Goal: Task Accomplishment & Management: Use online tool/utility

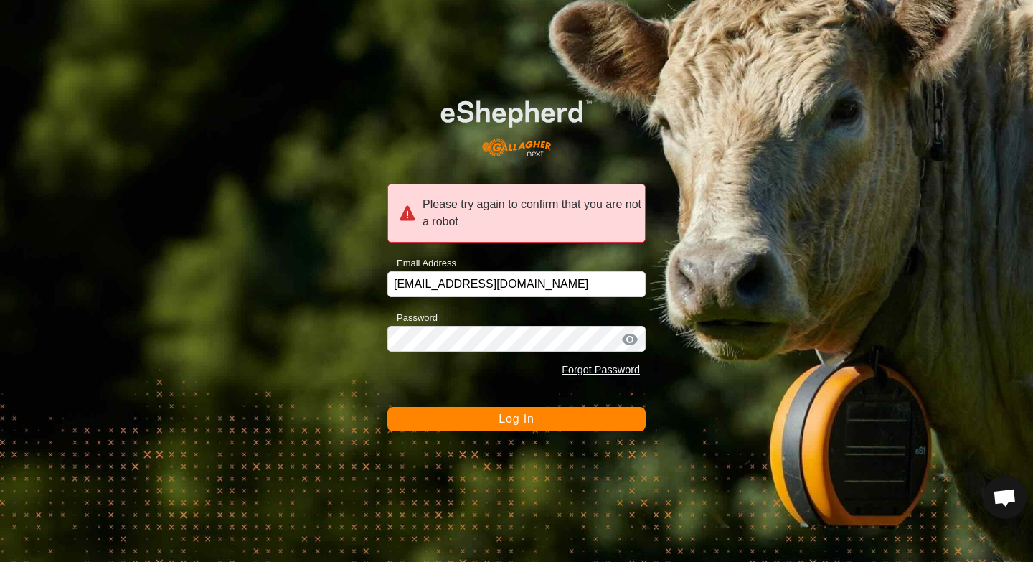
click at [492, 416] on button "Log In" at bounding box center [516, 419] width 258 height 24
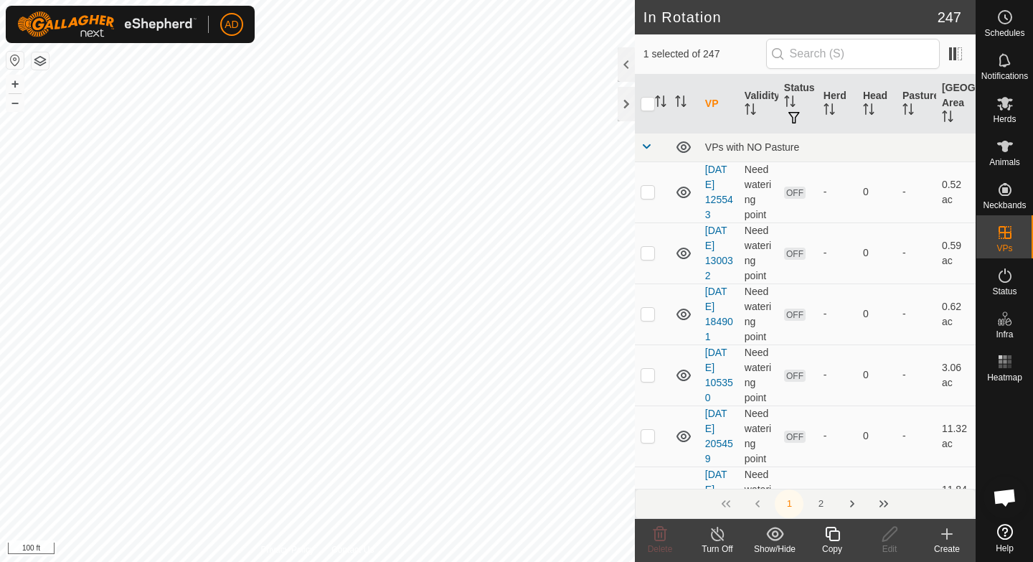
click at [830, 531] on icon at bounding box center [832, 533] width 14 height 14
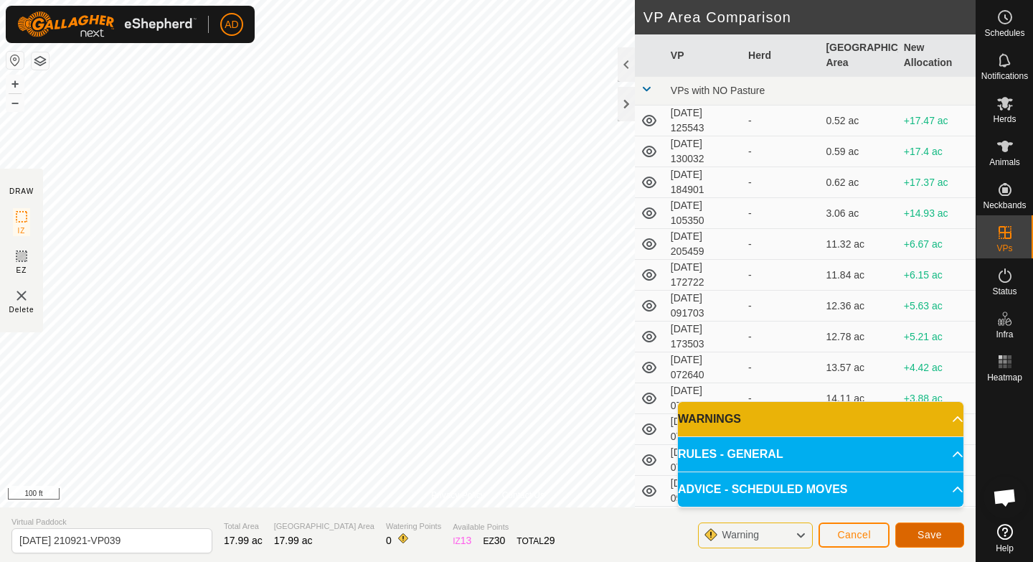
click at [926, 541] on button "Save" at bounding box center [929, 534] width 69 height 25
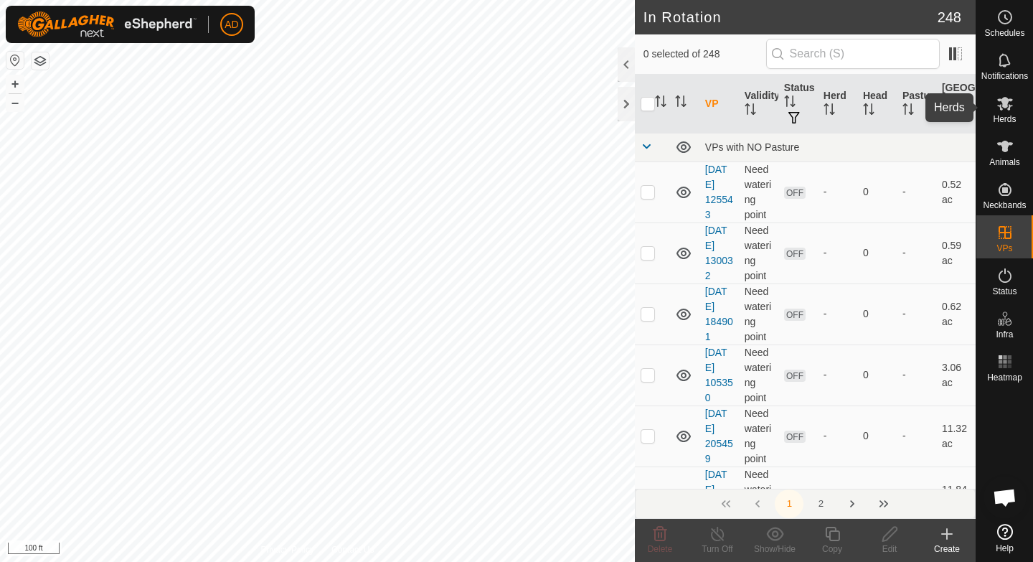
click at [1006, 103] on icon at bounding box center [1005, 104] width 16 height 14
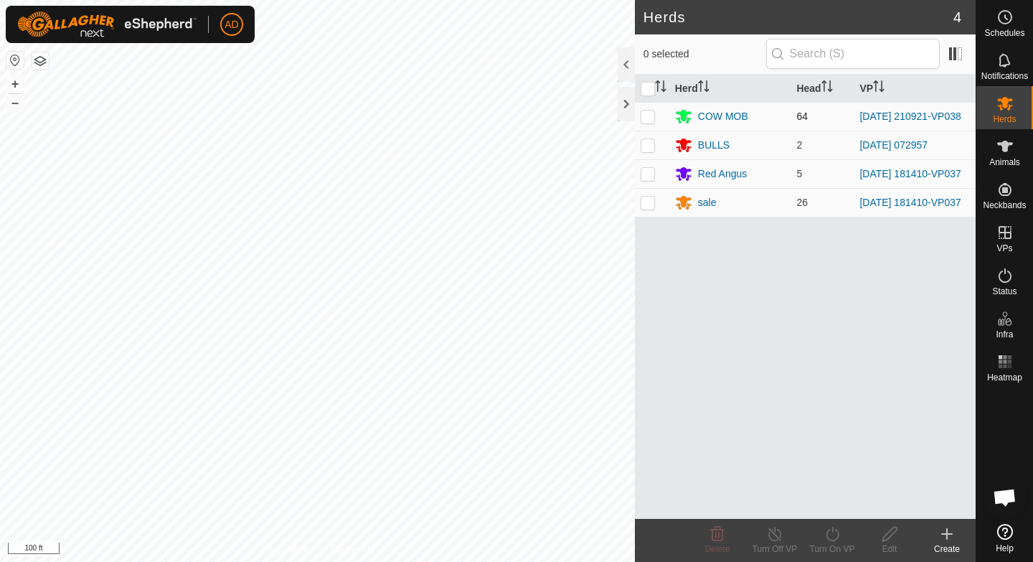
click at [645, 115] on p-checkbox at bounding box center [647, 115] width 14 height 11
checkbox input "true"
click at [833, 531] on icon at bounding box center [832, 533] width 18 height 17
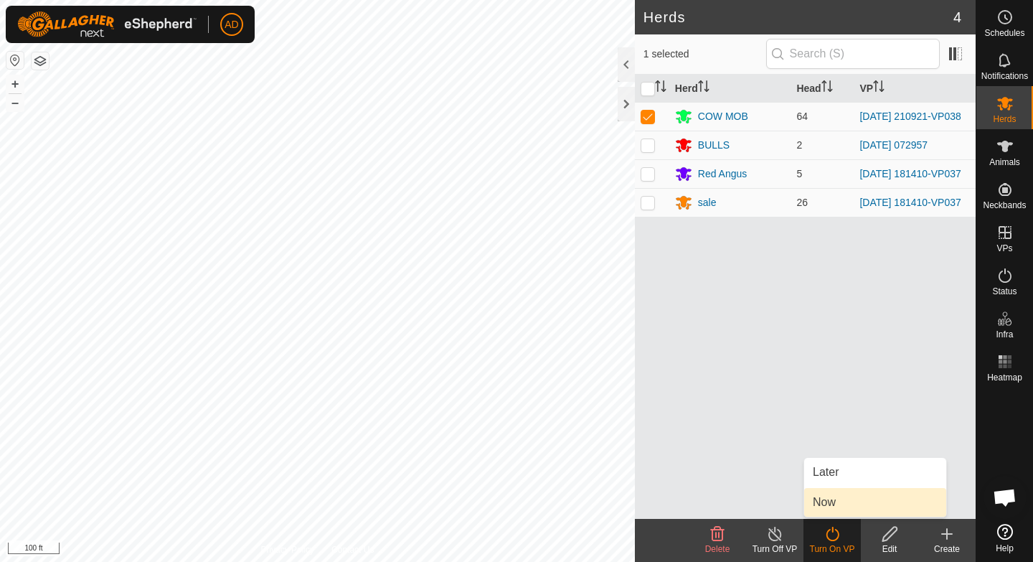
click at [837, 503] on link "Now" at bounding box center [875, 502] width 142 height 29
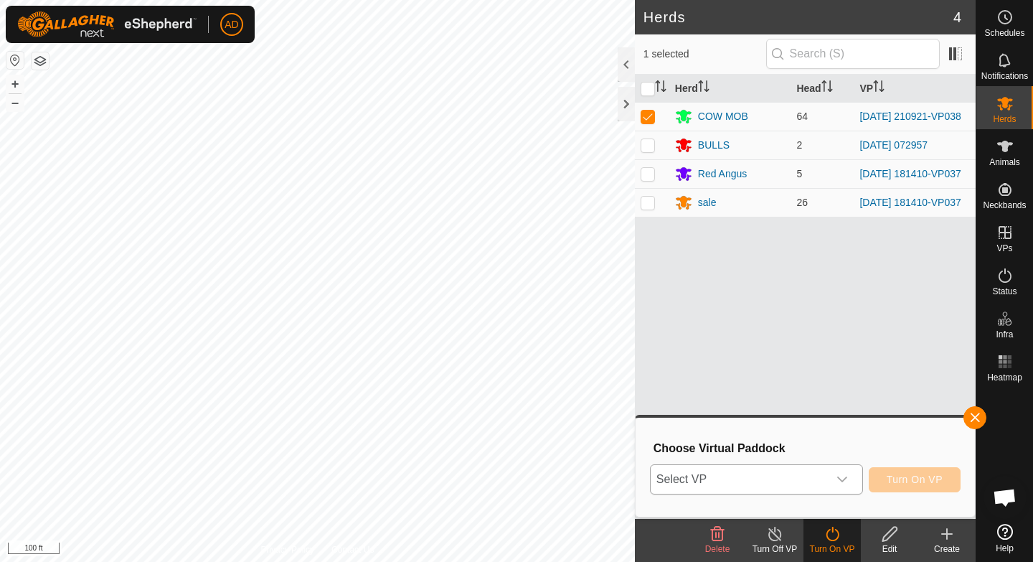
click at [807, 467] on span "Select VP" at bounding box center [739, 479] width 177 height 29
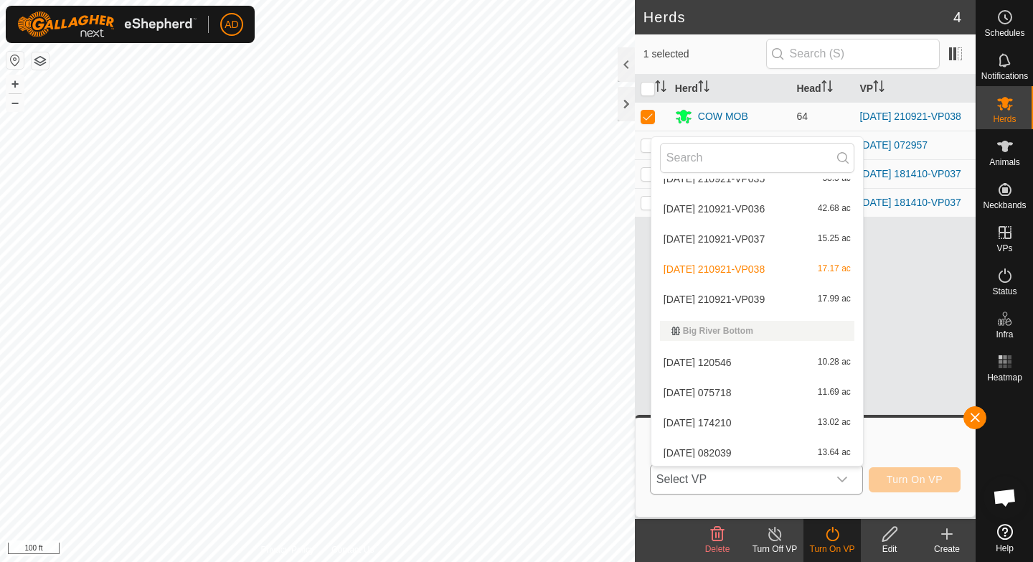
scroll to position [1735, 0]
click at [789, 326] on li "[DATE] 210921-VP039 17.99 ac" at bounding box center [757, 328] width 212 height 29
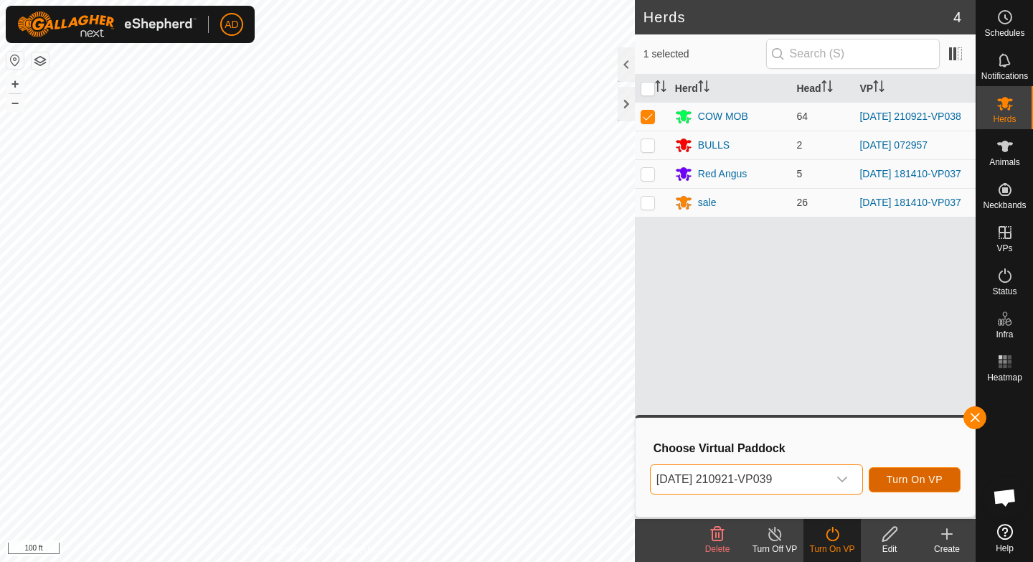
click at [920, 476] on span "Turn On VP" at bounding box center [914, 478] width 56 height 11
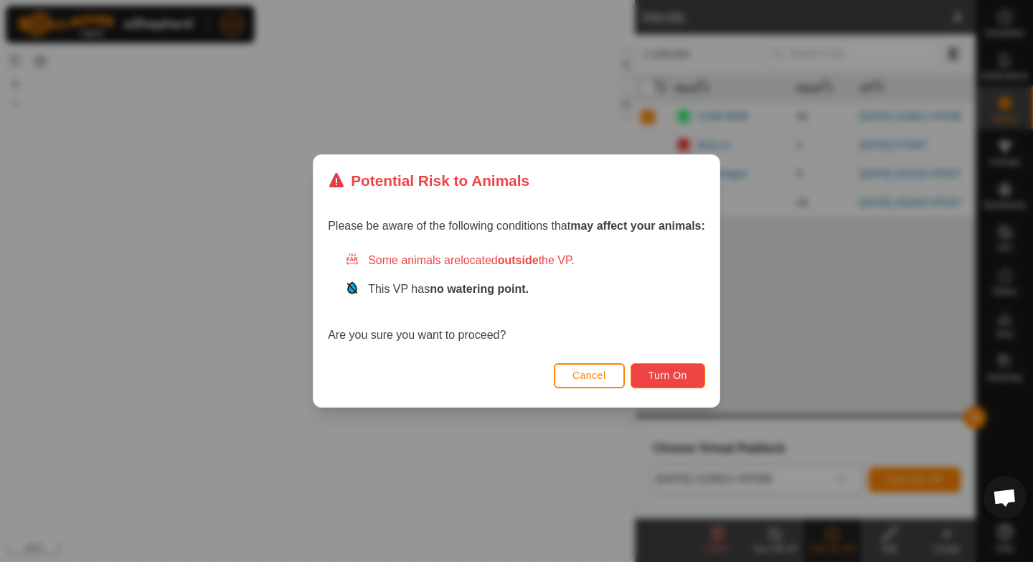
click at [674, 368] on button "Turn On" at bounding box center [667, 375] width 75 height 25
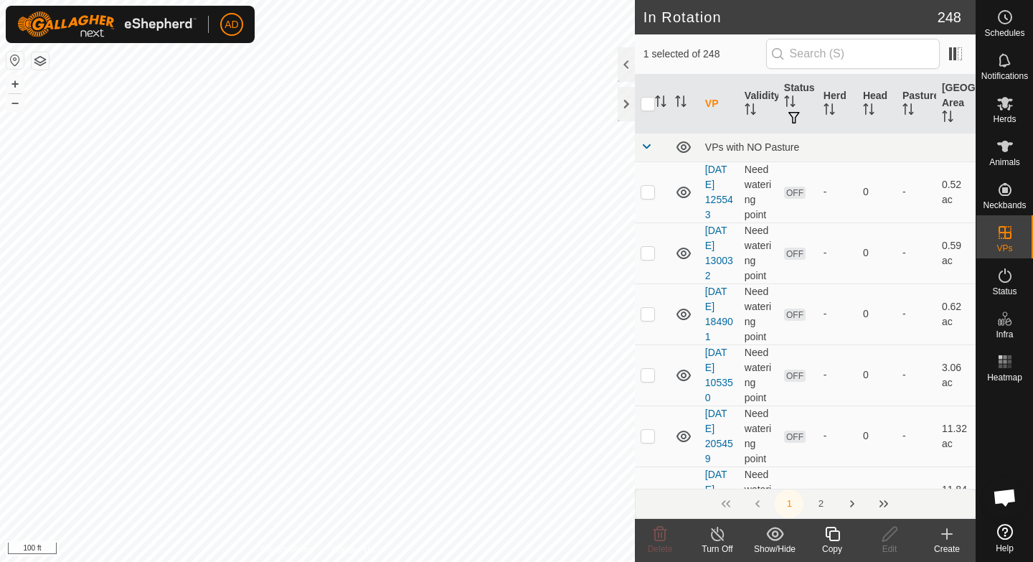
click at [837, 541] on icon at bounding box center [832, 533] width 18 height 17
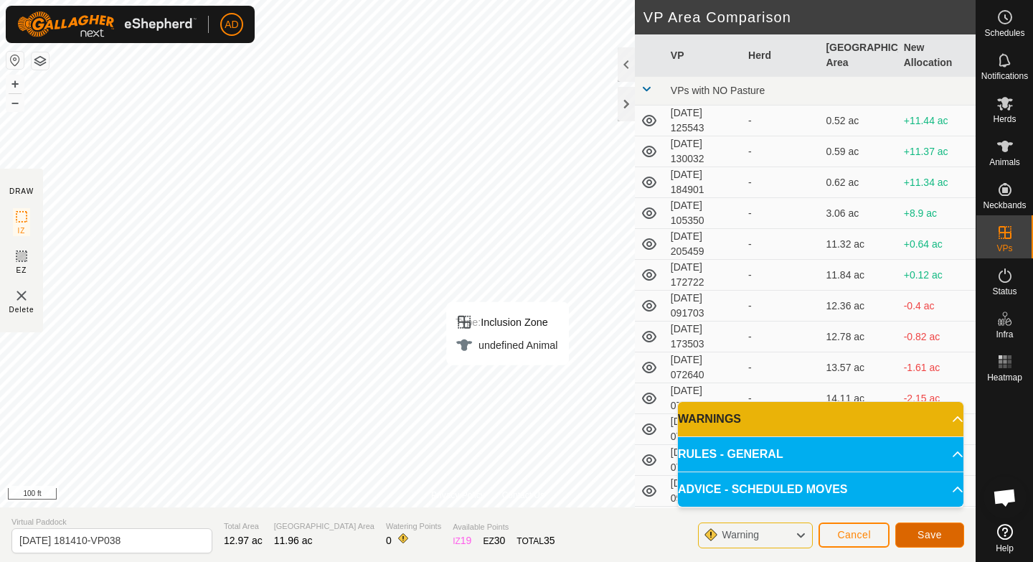
click at [932, 536] on span "Save" at bounding box center [929, 534] width 24 height 11
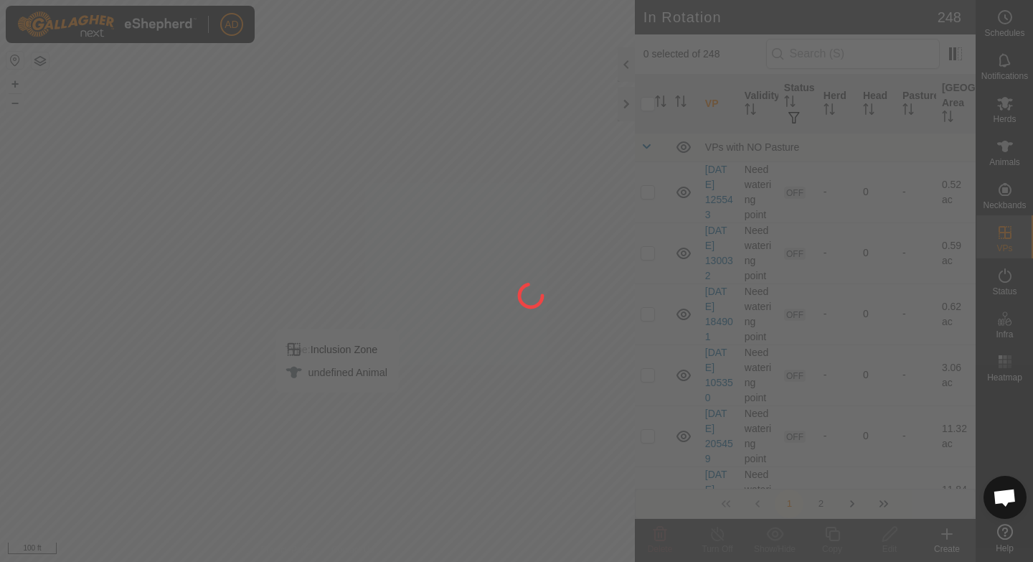
drag, startPoint x: 209, startPoint y: 423, endPoint x: 468, endPoint y: 340, distance: 271.9
click at [468, 340] on div at bounding box center [516, 281] width 1033 height 562
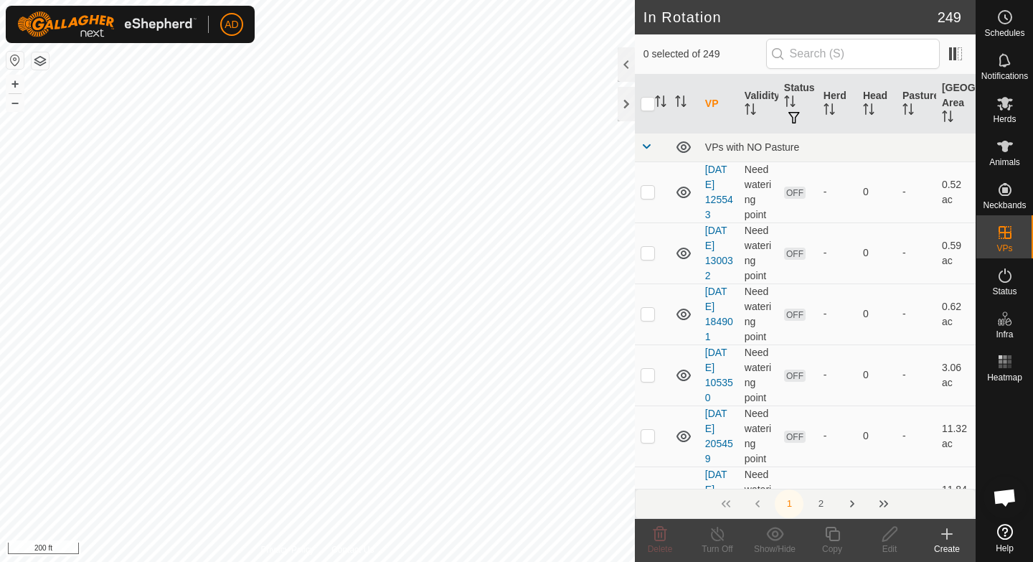
checkbox input "true"
click at [883, 538] on icon at bounding box center [889, 533] width 14 height 14
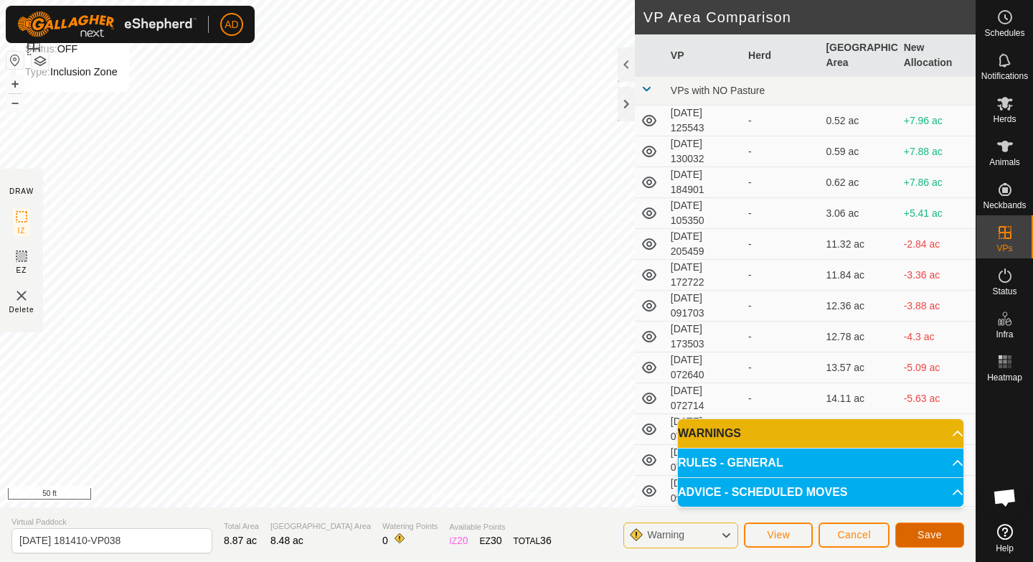
click at [927, 537] on span "Save" at bounding box center [929, 534] width 24 height 11
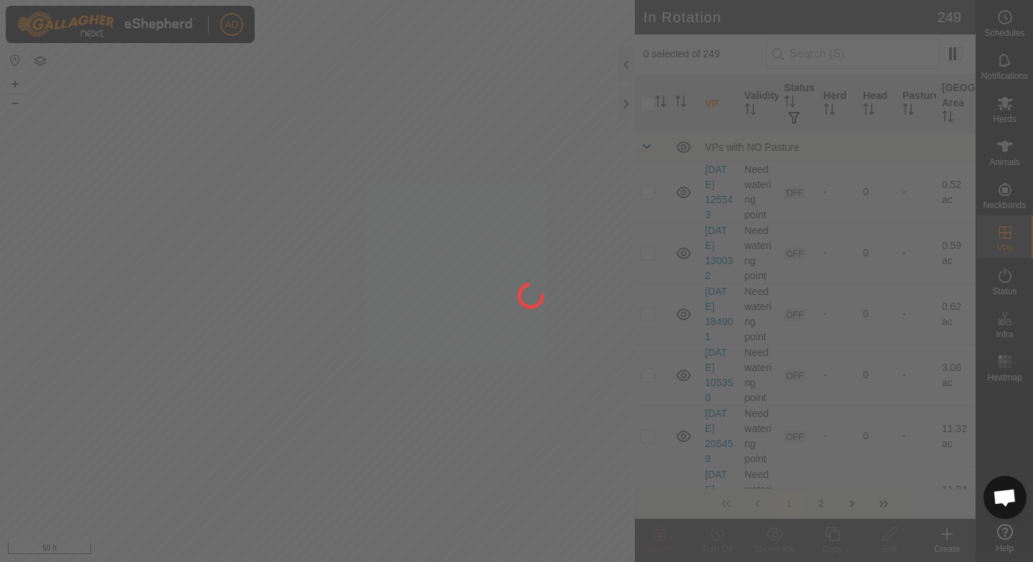
click at [1002, 104] on icon at bounding box center [1005, 104] width 16 height 14
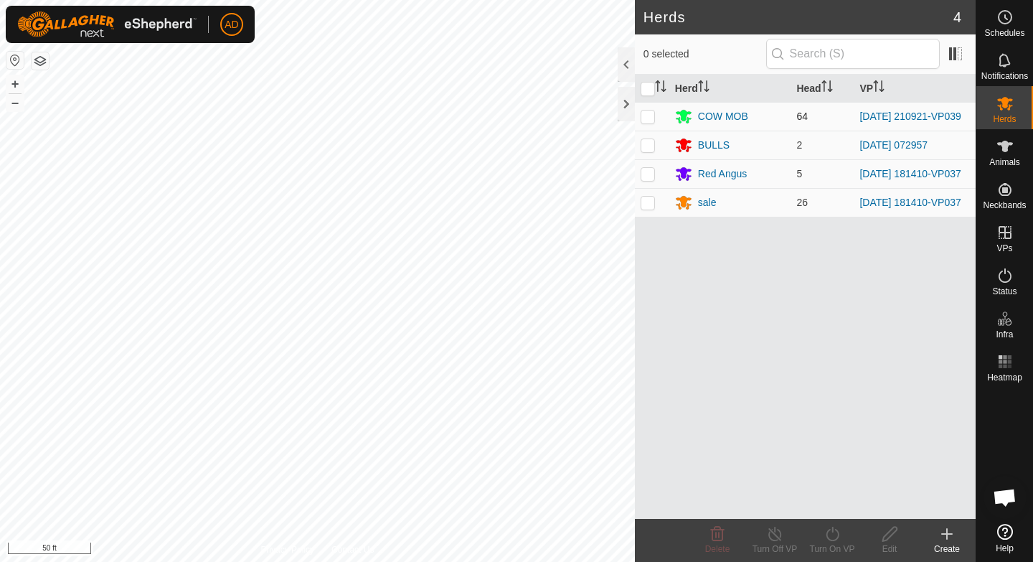
click at [647, 119] on p-checkbox at bounding box center [647, 115] width 14 height 11
checkbox input "true"
click at [843, 534] on turn-on-svg-icon at bounding box center [831, 533] width 57 height 17
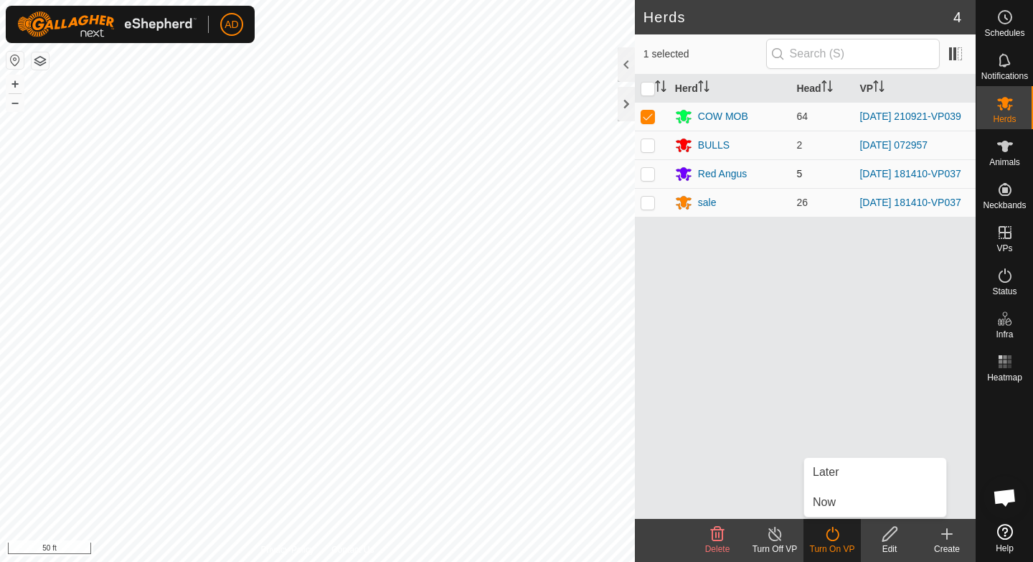
click at [646, 172] on p-checkbox at bounding box center [647, 173] width 14 height 11
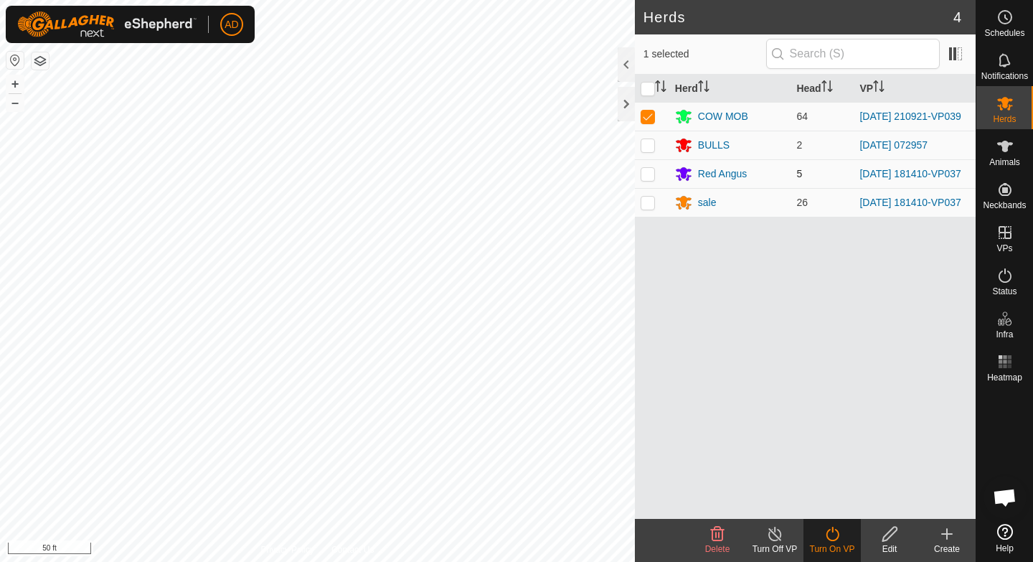
checkbox input "true"
click at [826, 538] on icon at bounding box center [832, 533] width 18 height 17
click at [826, 537] on icon at bounding box center [831, 533] width 13 height 14
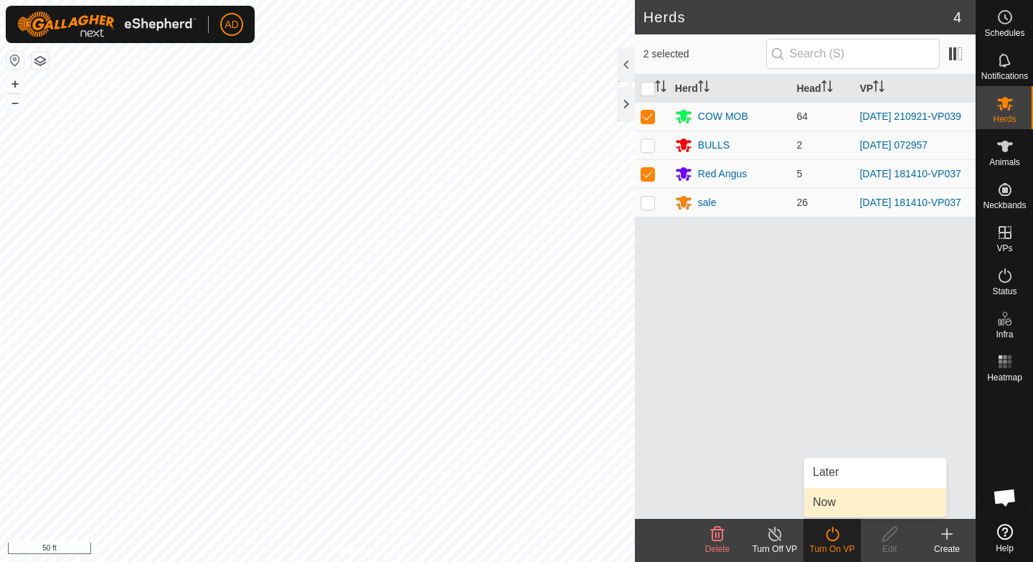
click at [837, 497] on link "Now" at bounding box center [875, 502] width 142 height 29
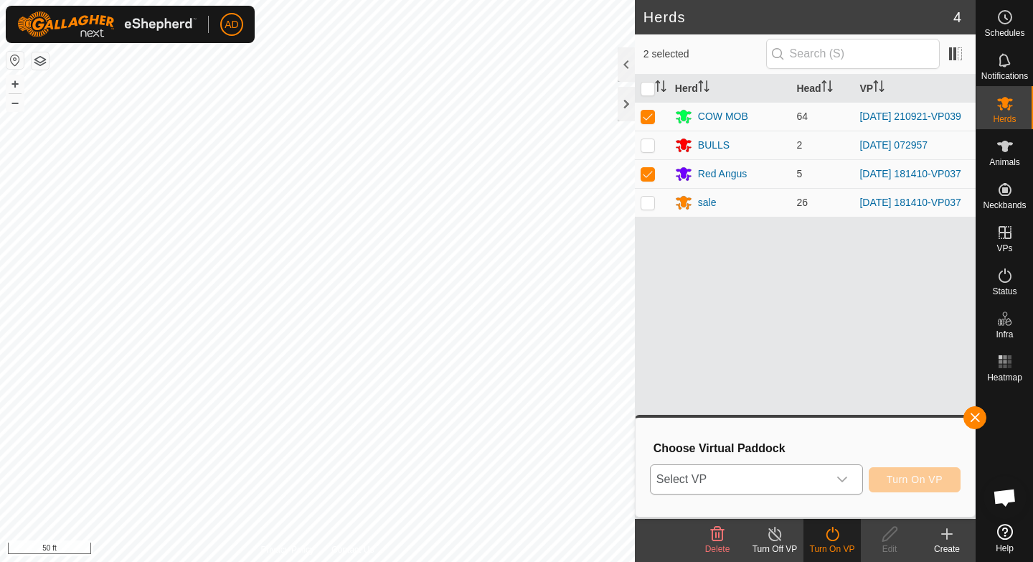
click at [784, 476] on span "Select VP" at bounding box center [739, 479] width 177 height 29
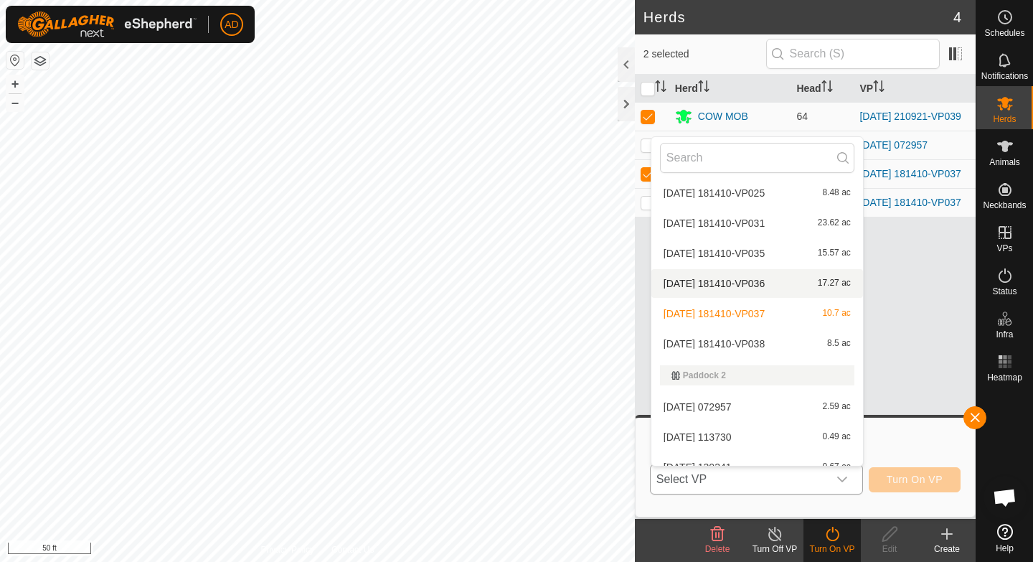
scroll to position [4759, 0]
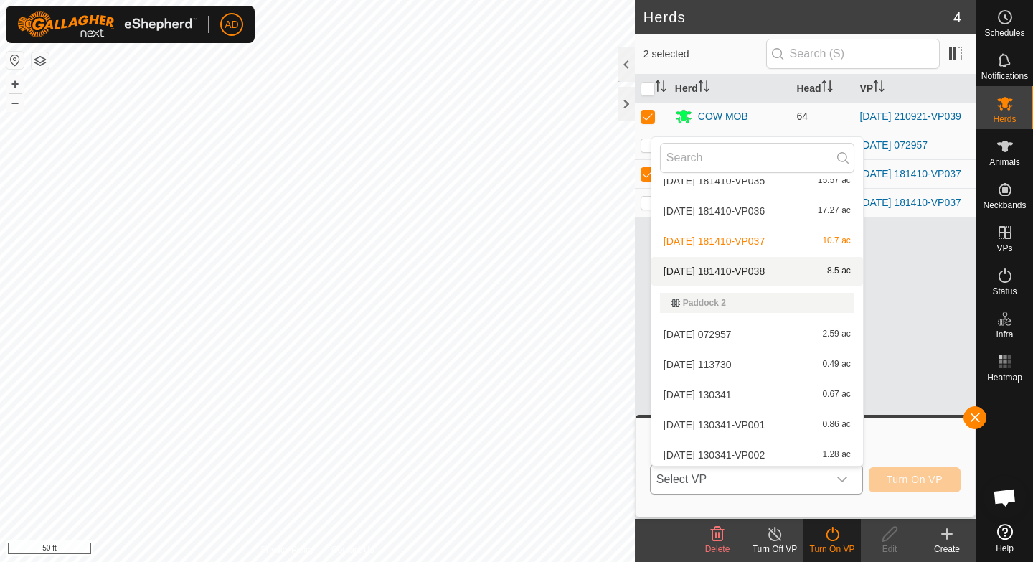
click at [778, 270] on li "[DATE] 181410-VP038 8.5 ac" at bounding box center [757, 271] width 212 height 29
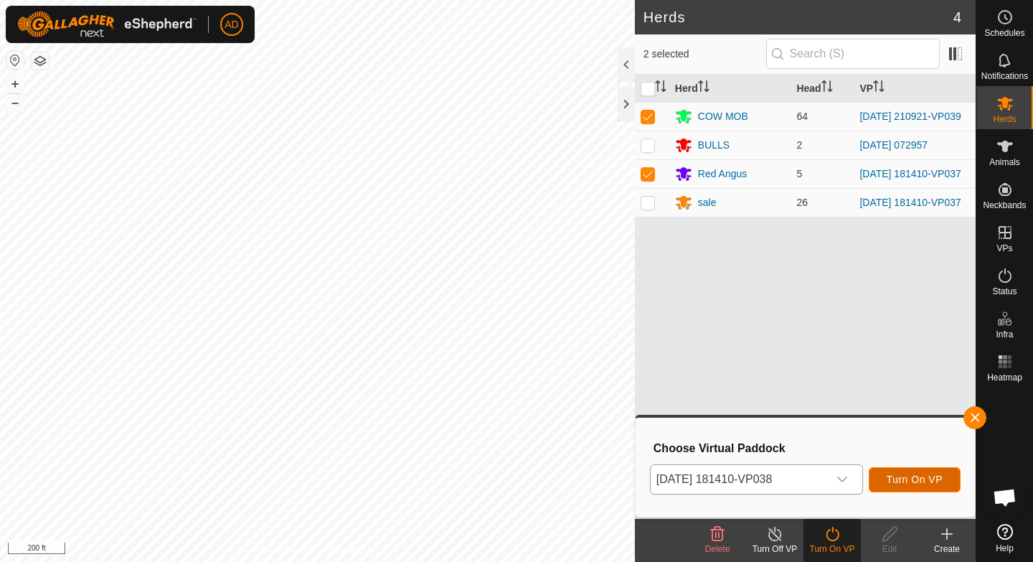
click at [932, 473] on span "Turn On VP" at bounding box center [914, 478] width 56 height 11
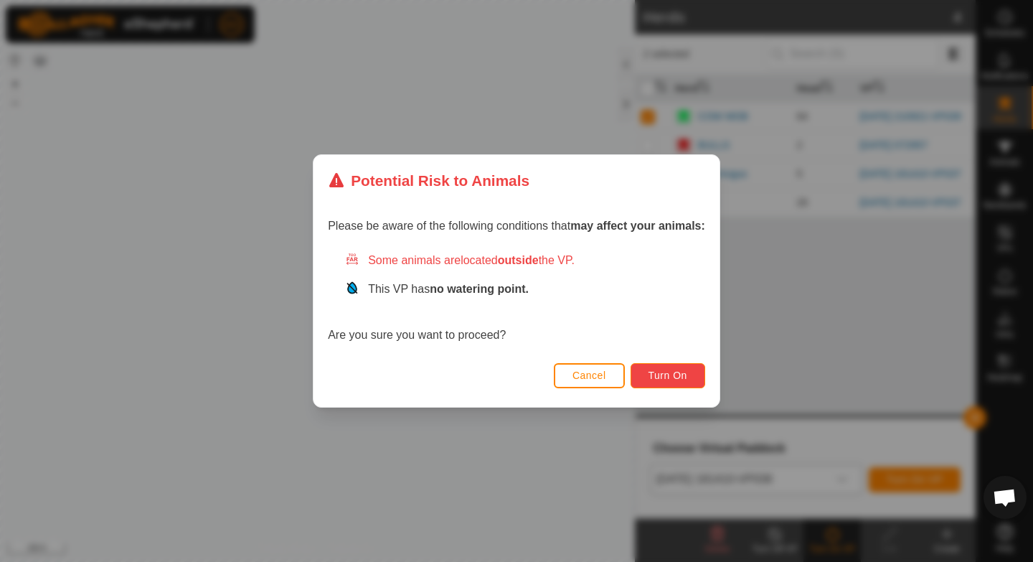
click at [675, 375] on span "Turn On" at bounding box center [667, 374] width 39 height 11
